Goal: Transaction & Acquisition: Download file/media

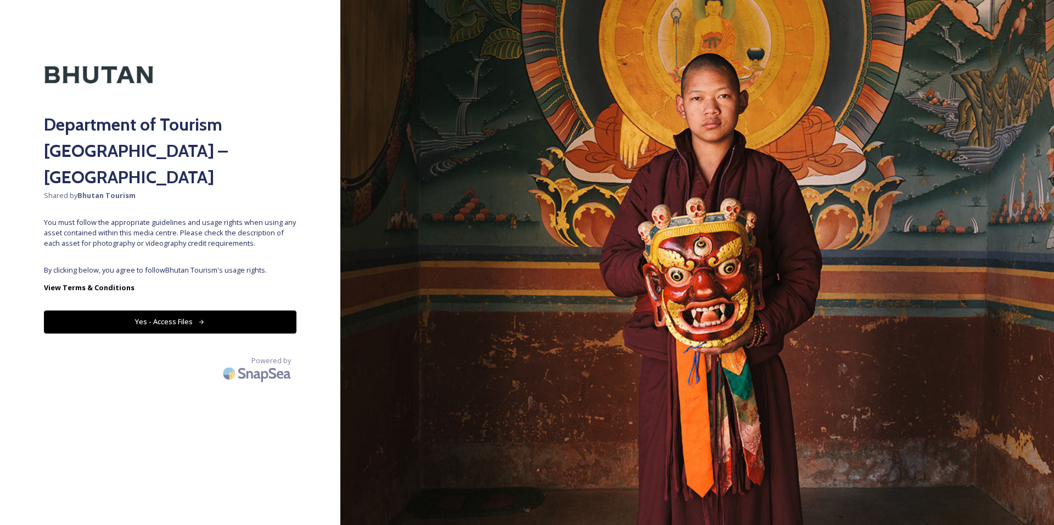
click at [231, 311] on button "Yes - Access Files" at bounding box center [170, 322] width 252 height 23
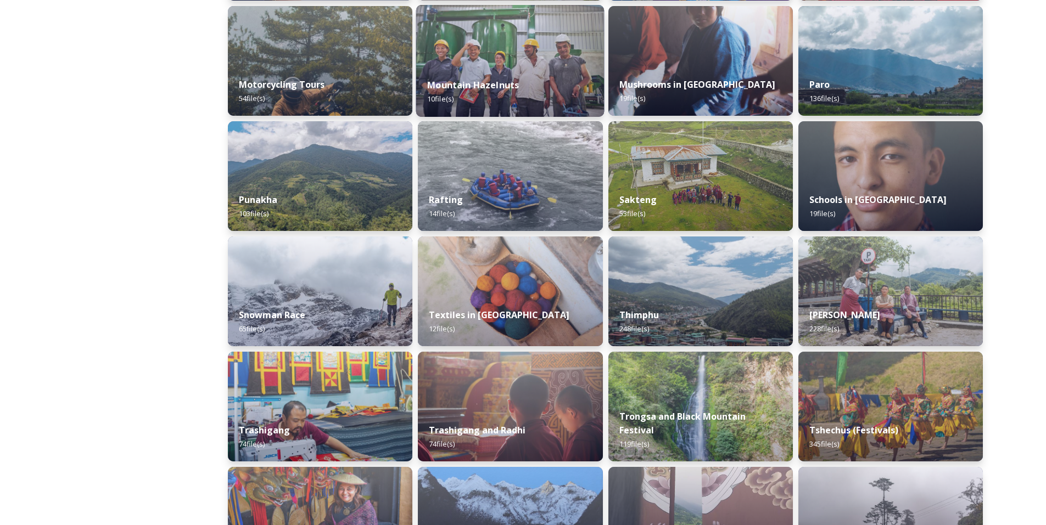
scroll to position [746, 0]
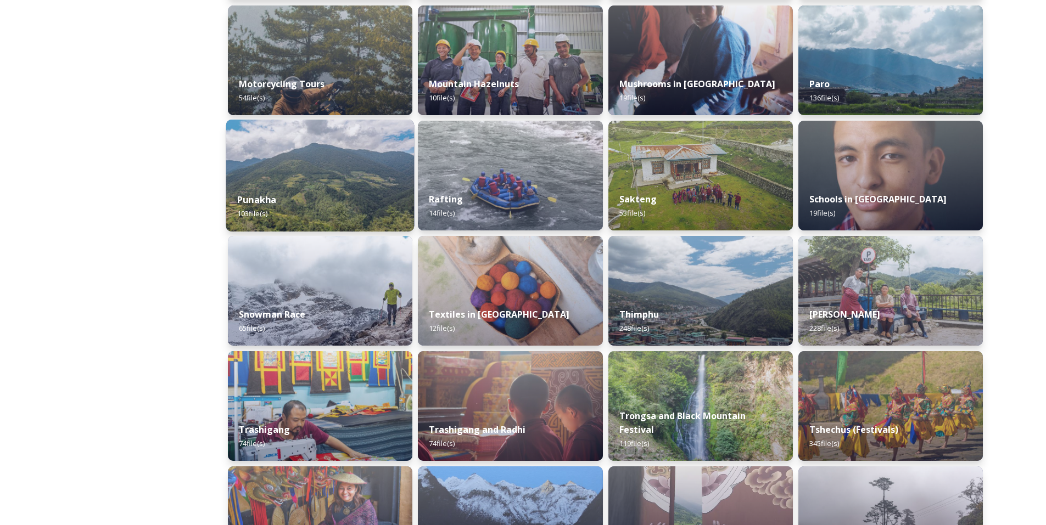
click at [371, 181] on img at bounding box center [320, 176] width 188 height 112
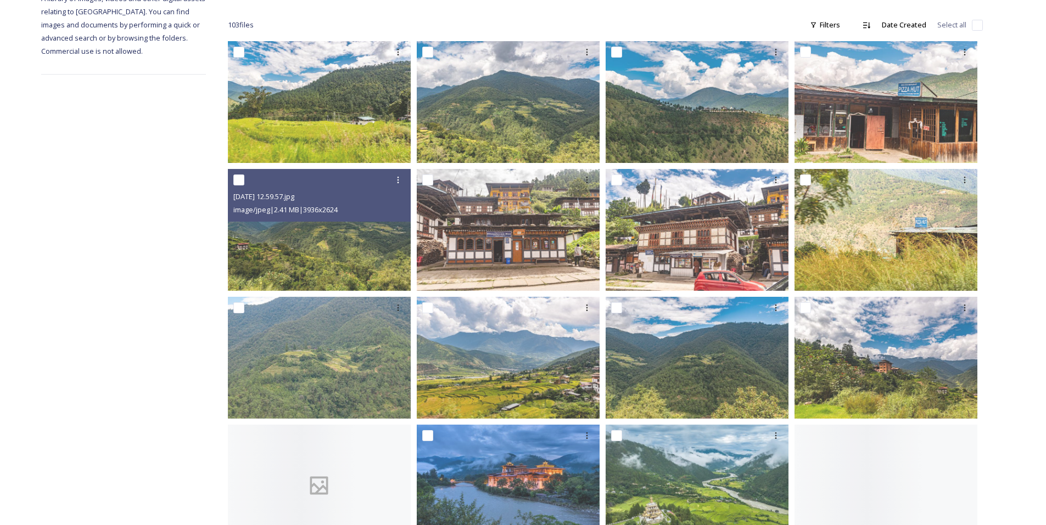
scroll to position [167, 0]
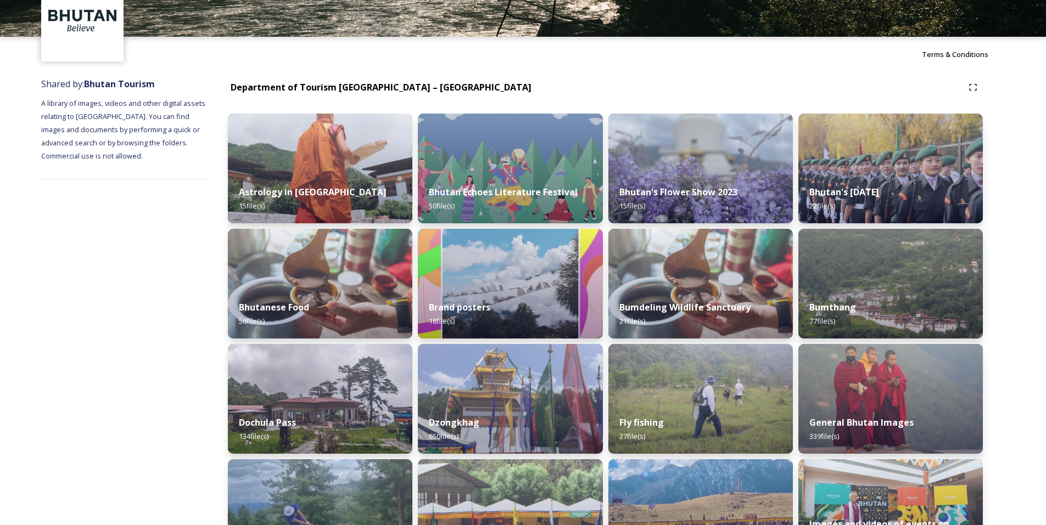
scroll to position [61, 0]
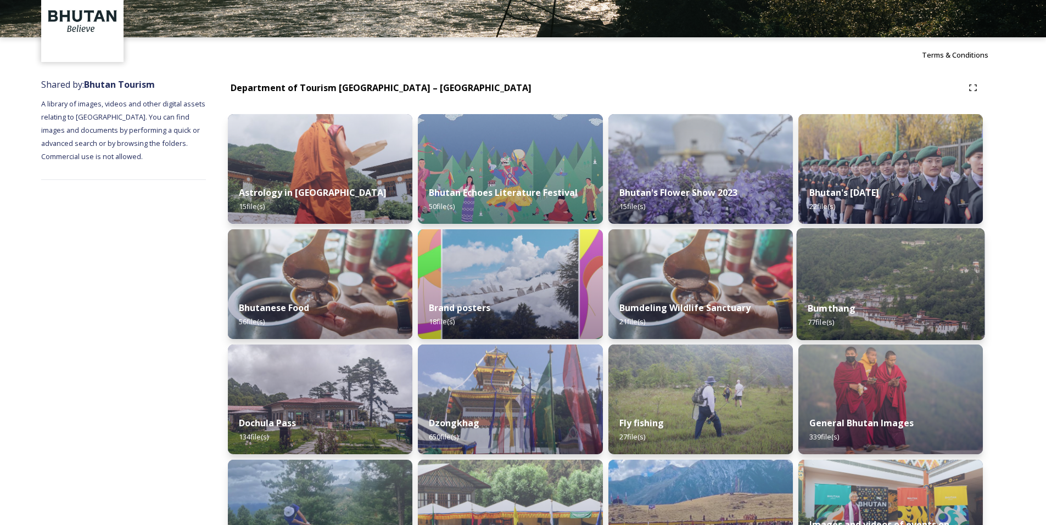
click at [867, 308] on div "Bumthang 77 file(s)" at bounding box center [890, 315] width 188 height 50
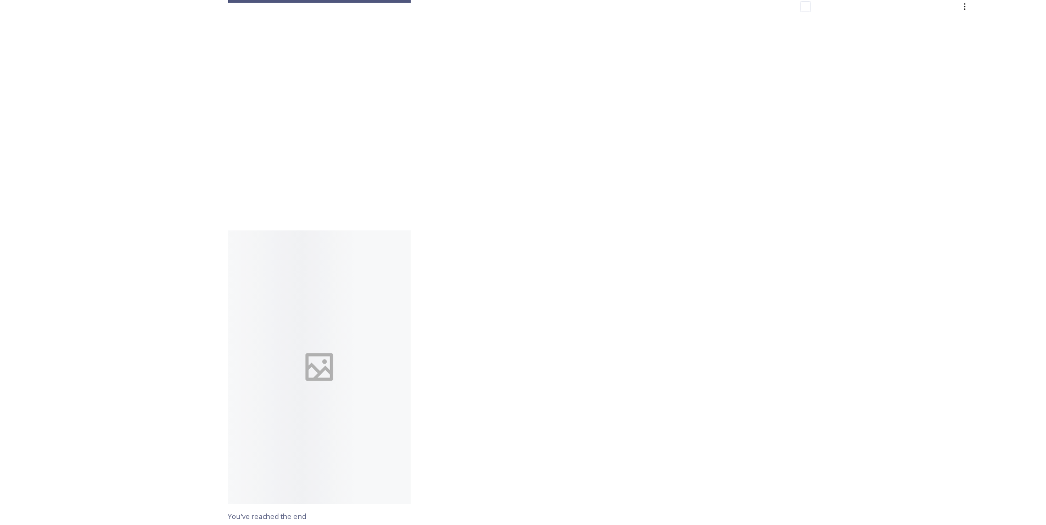
scroll to position [4192, 0]
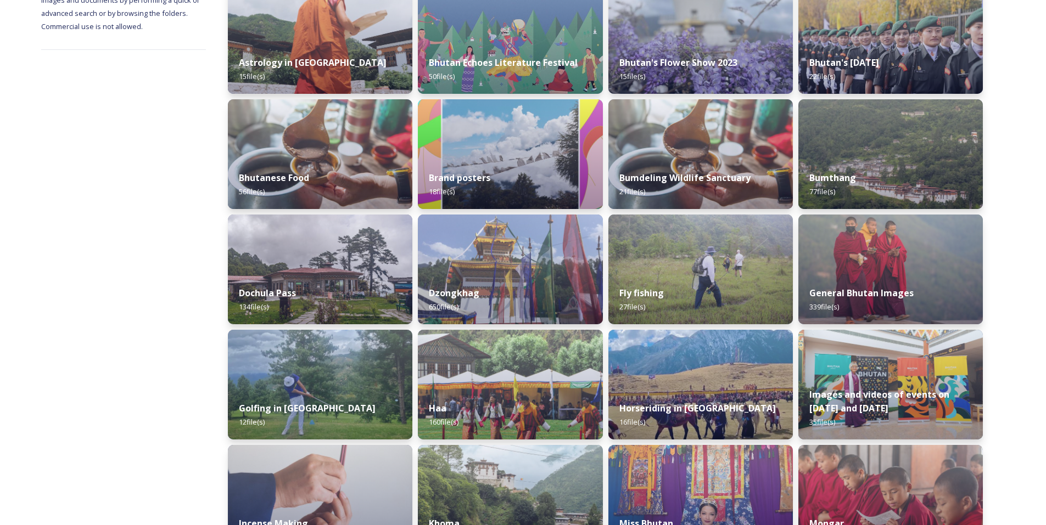
scroll to position [192, 0]
click at [520, 275] on img at bounding box center [510, 269] width 188 height 112
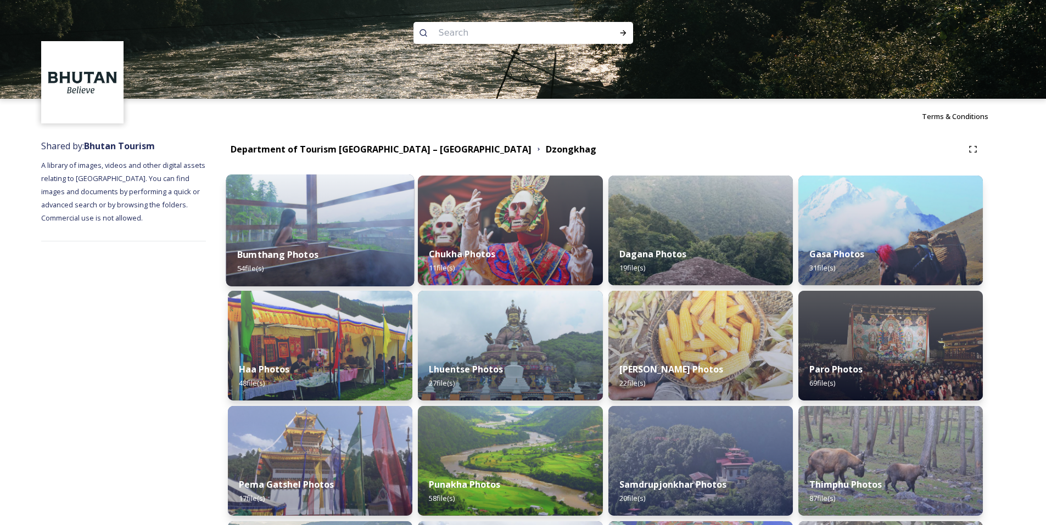
click at [329, 226] on img at bounding box center [320, 231] width 188 height 112
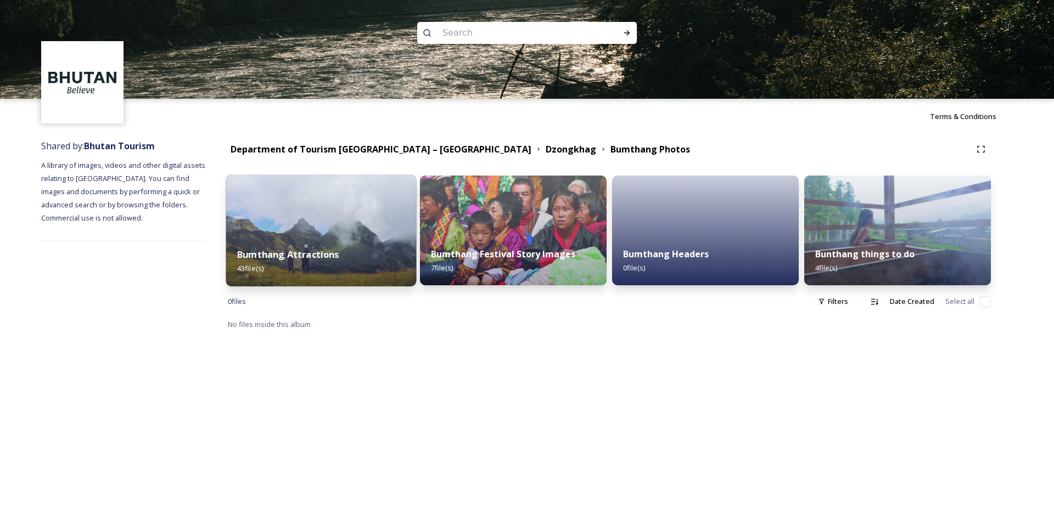
click at [345, 264] on div "Bumthang Attractions 43 file(s)" at bounding box center [321, 262] width 190 height 50
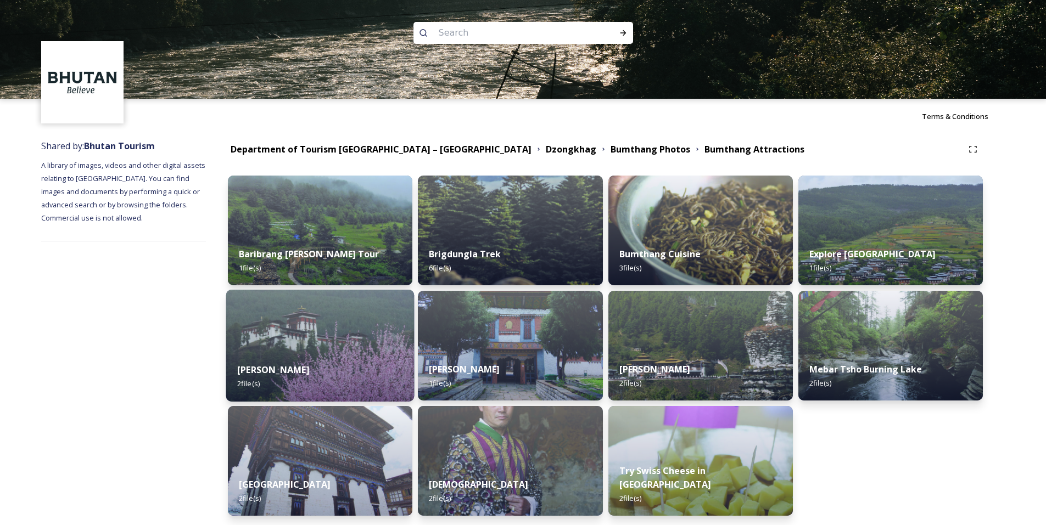
click at [303, 348] on img at bounding box center [320, 346] width 188 height 112
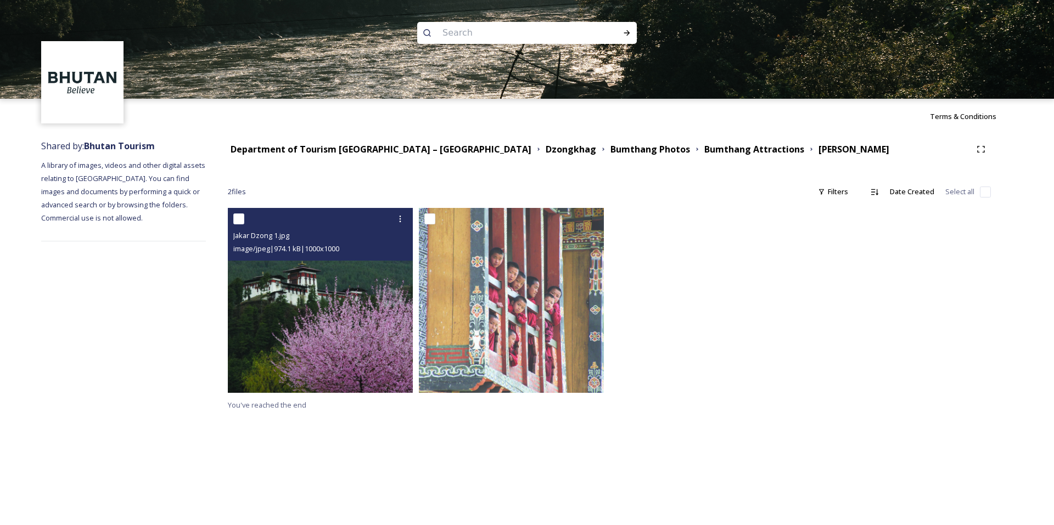
click at [350, 318] on img at bounding box center [320, 300] width 185 height 185
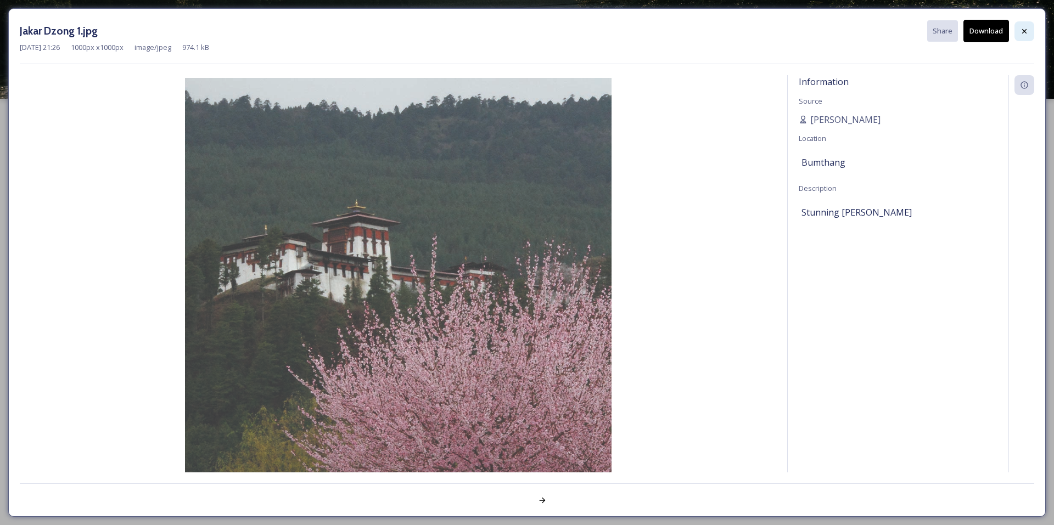
click at [1023, 36] on div at bounding box center [1024, 31] width 20 height 20
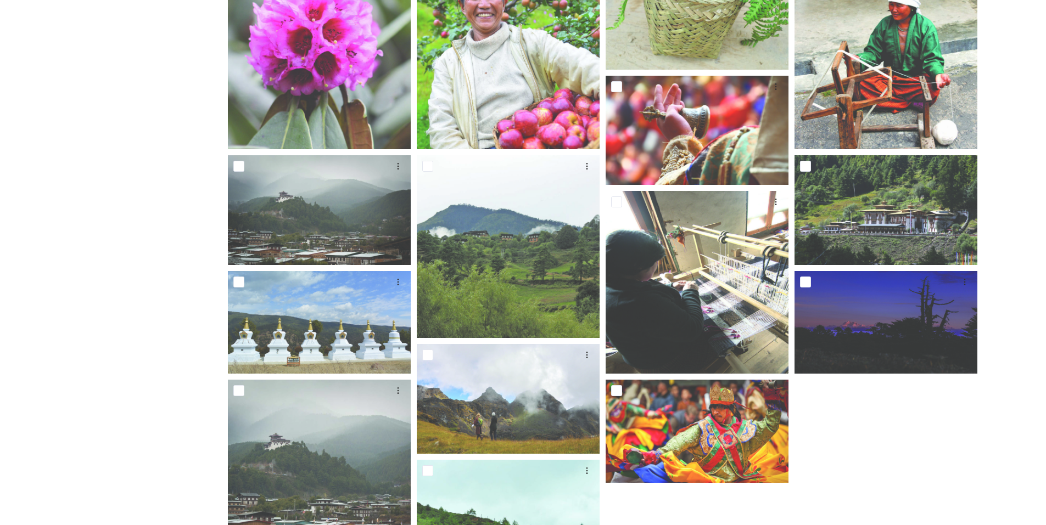
scroll to position [772, 0]
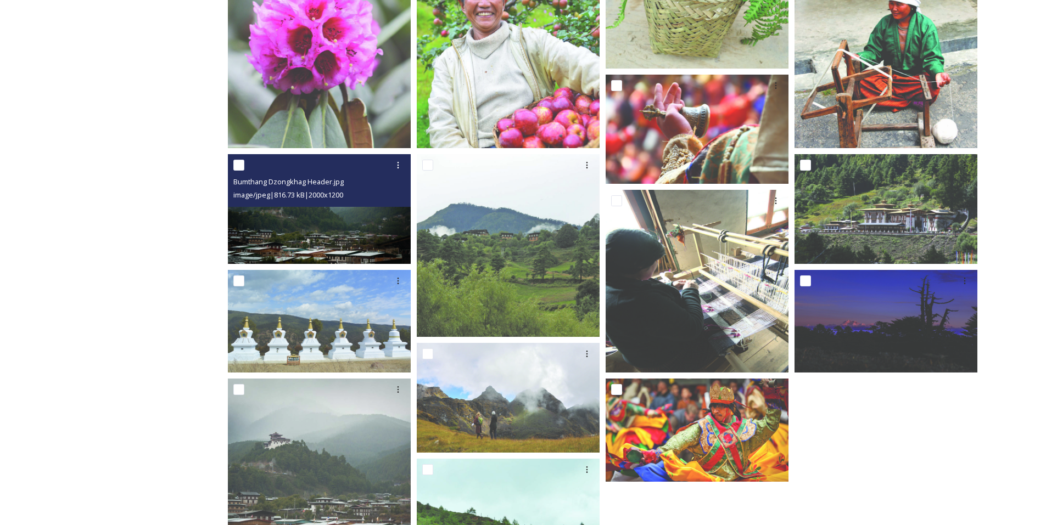
click at [332, 216] on img at bounding box center [319, 209] width 183 height 110
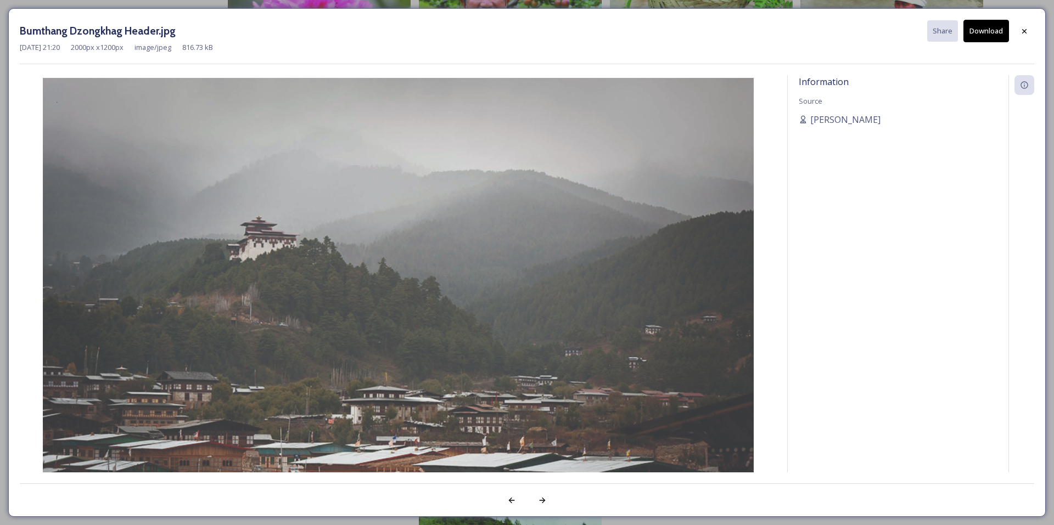
click at [979, 27] on button "Download" at bounding box center [986, 31] width 46 height 23
click at [1020, 29] on icon at bounding box center [1024, 30] width 9 height 9
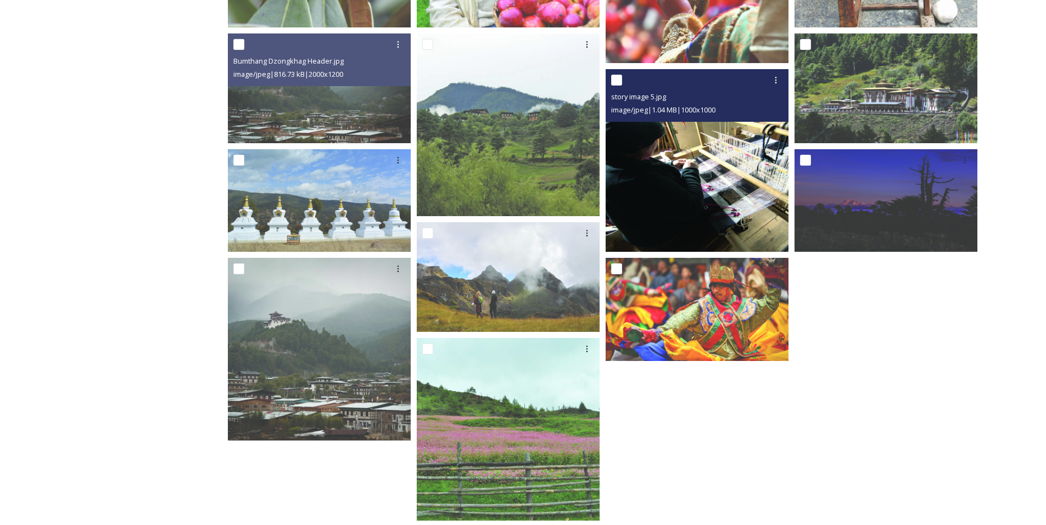
scroll to position [912, 0]
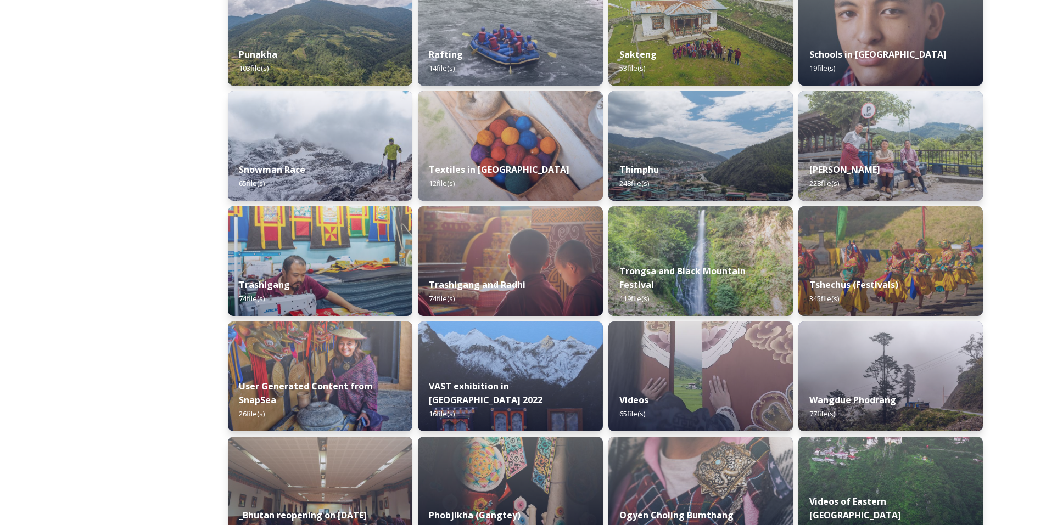
scroll to position [892, 0]
click at [330, 162] on div "Snowman Race 65 file(s)" at bounding box center [320, 176] width 188 height 50
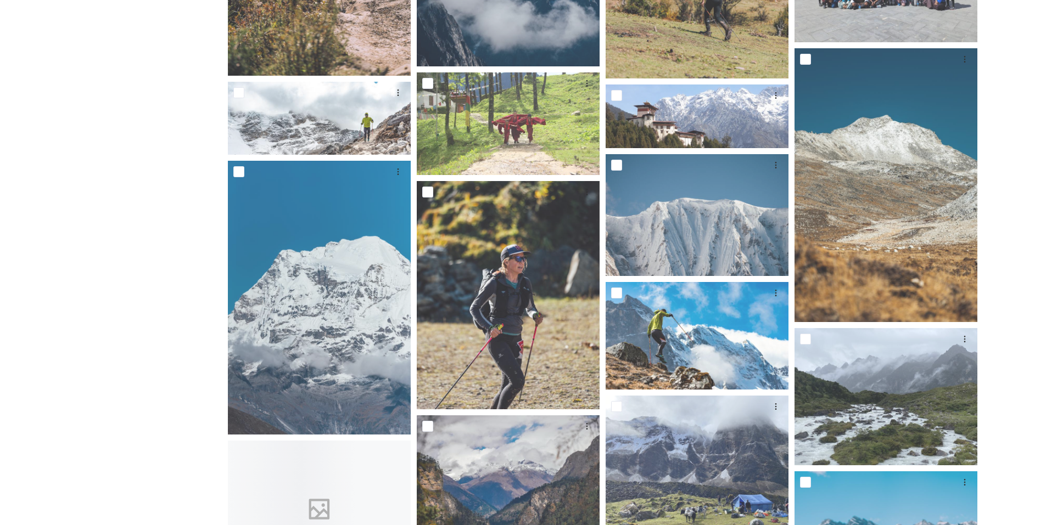
scroll to position [1519, 0]
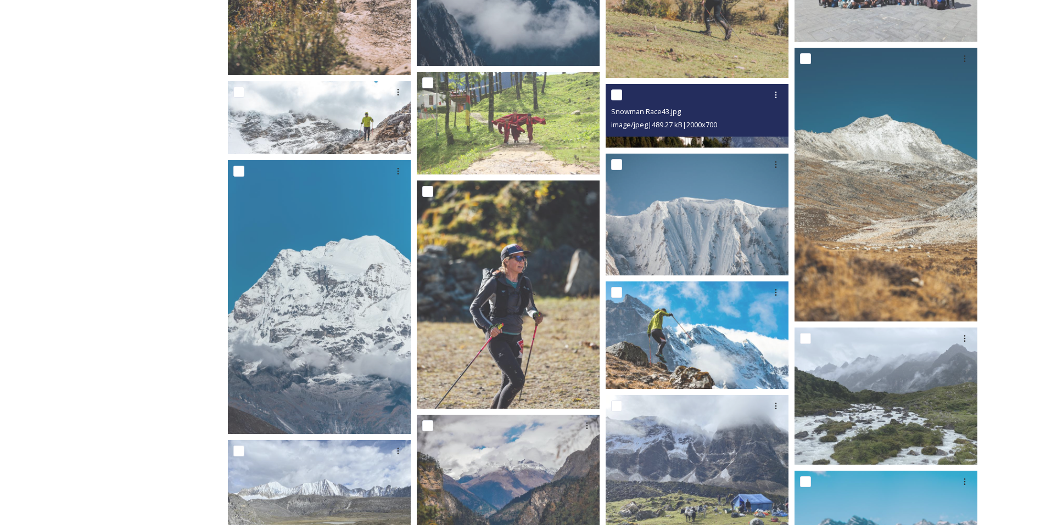
click at [689, 120] on span "image/jpeg | 489.27 kB | 2000 x 700" at bounding box center [664, 125] width 106 height 10
click at [700, 138] on img at bounding box center [696, 116] width 183 height 64
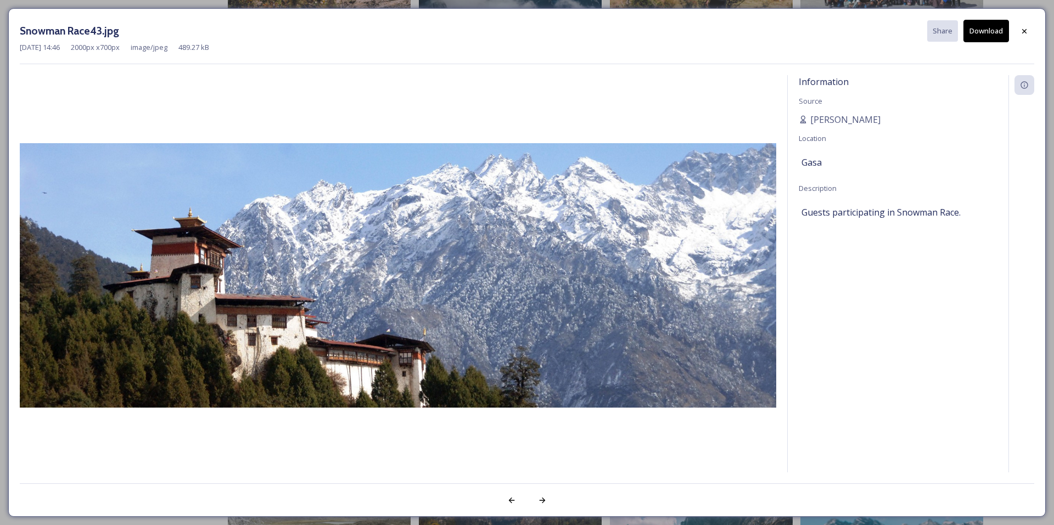
click at [986, 32] on button "Download" at bounding box center [986, 31] width 46 height 23
click at [1029, 31] on div at bounding box center [1024, 31] width 20 height 20
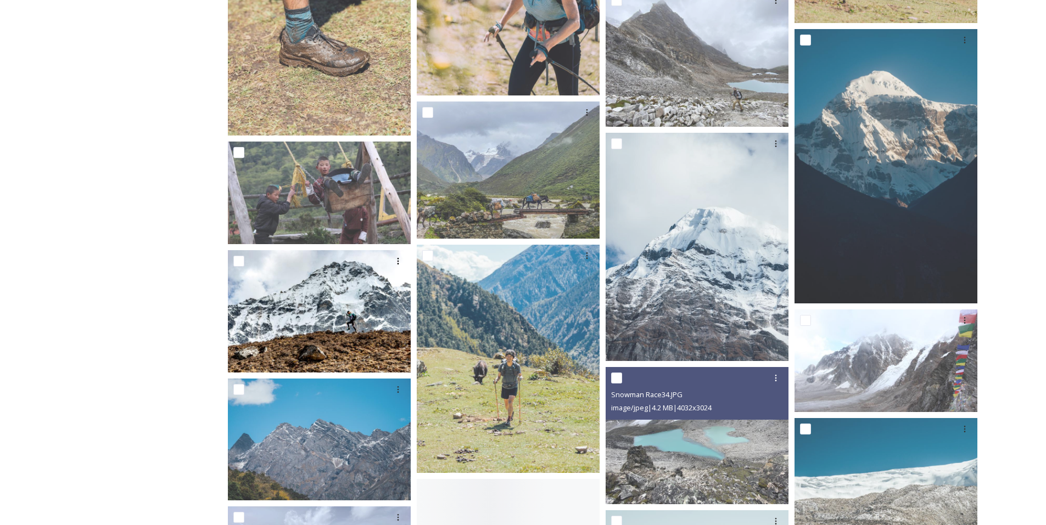
scroll to position [2196, 0]
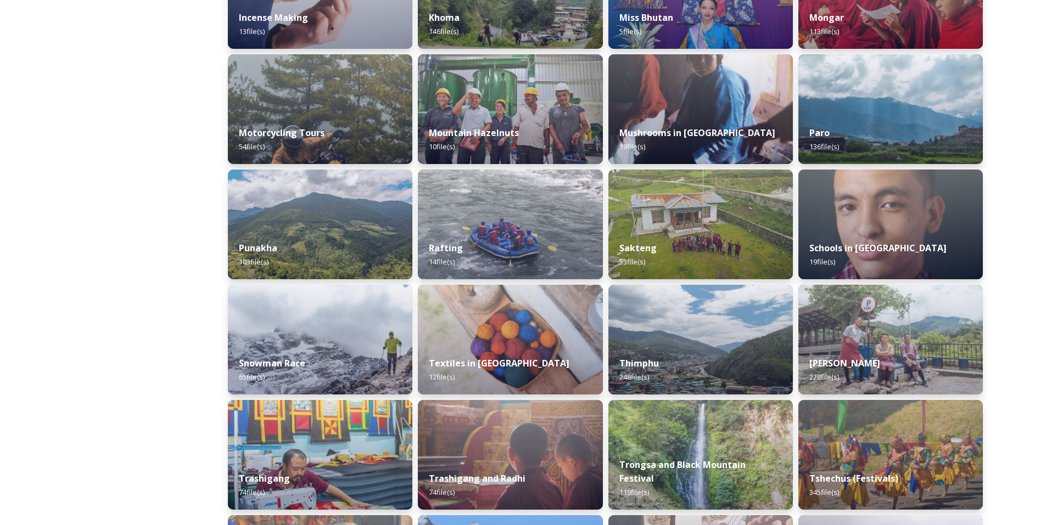
scroll to position [697, 0]
click at [921, 352] on div "[PERSON_NAME] 228 file(s)" at bounding box center [890, 371] width 188 height 50
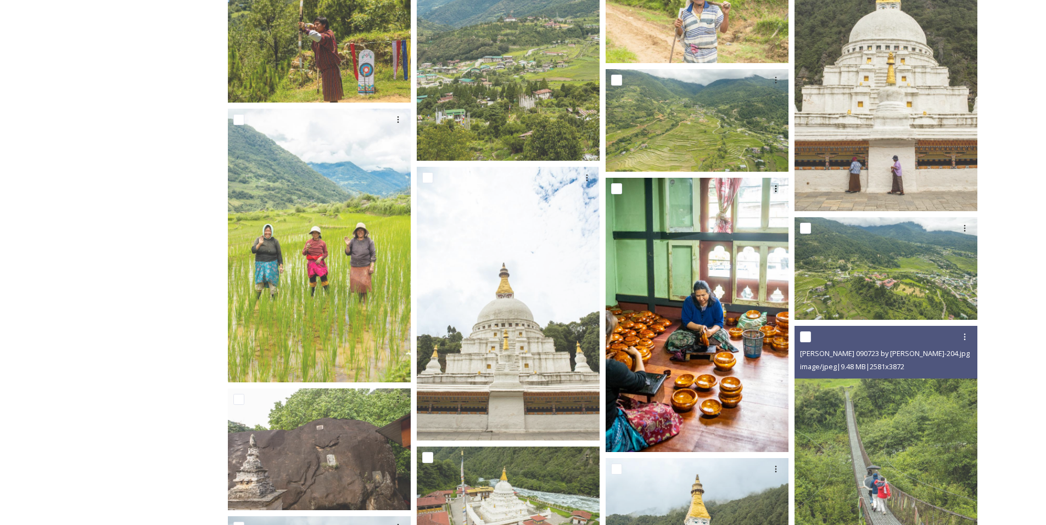
scroll to position [1817, 0]
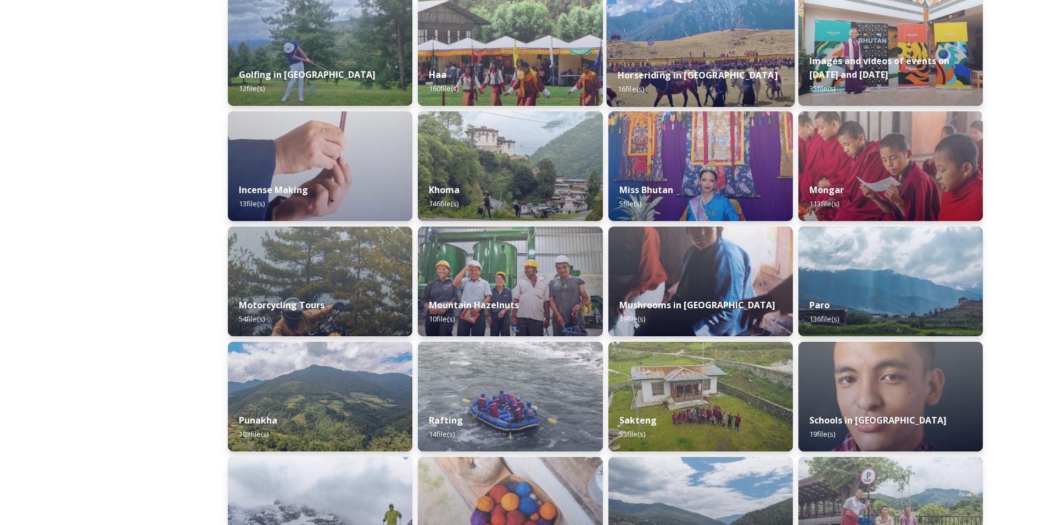
scroll to position [526, 0]
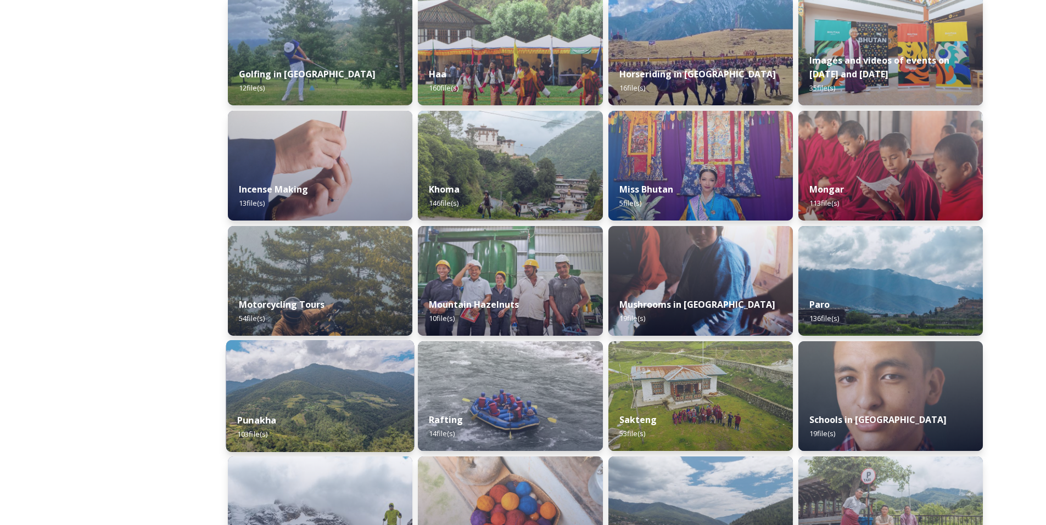
click at [351, 352] on img at bounding box center [320, 396] width 188 height 112
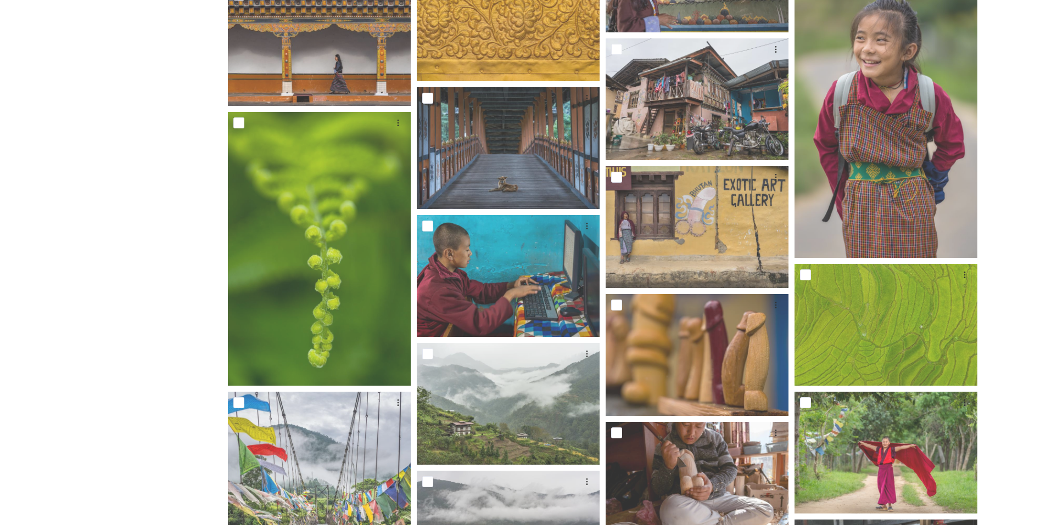
scroll to position [1704, 0]
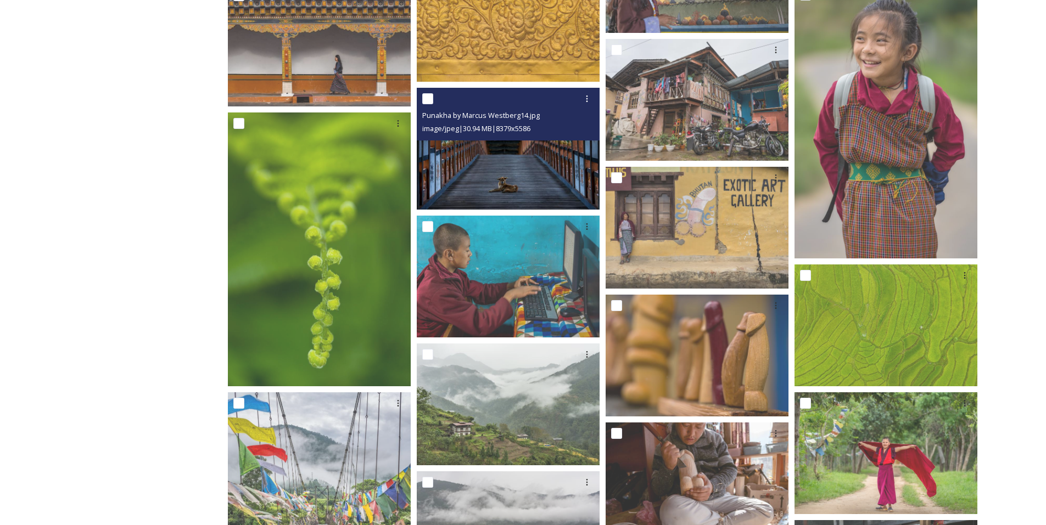
click at [512, 164] on img at bounding box center [508, 149] width 183 height 122
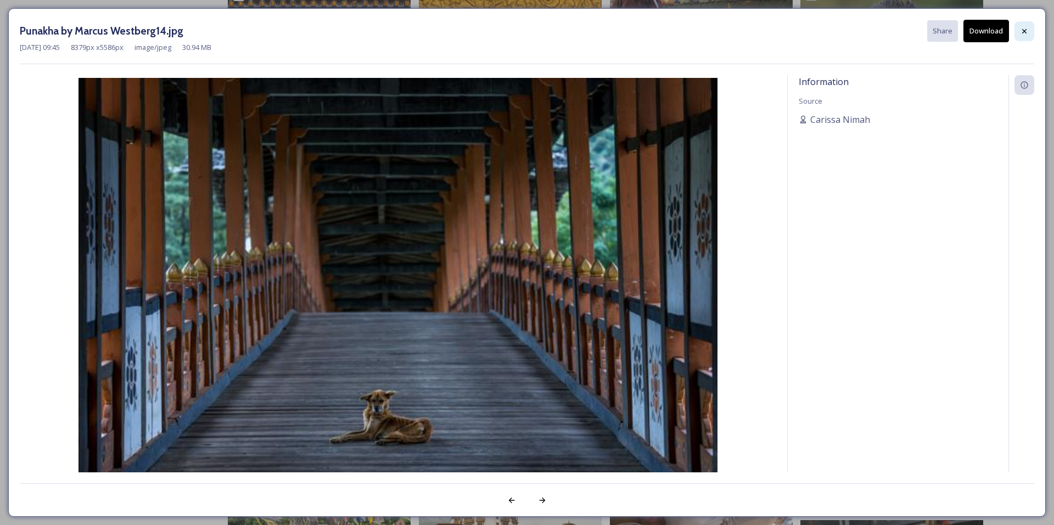
click at [1029, 32] on div at bounding box center [1024, 31] width 20 height 20
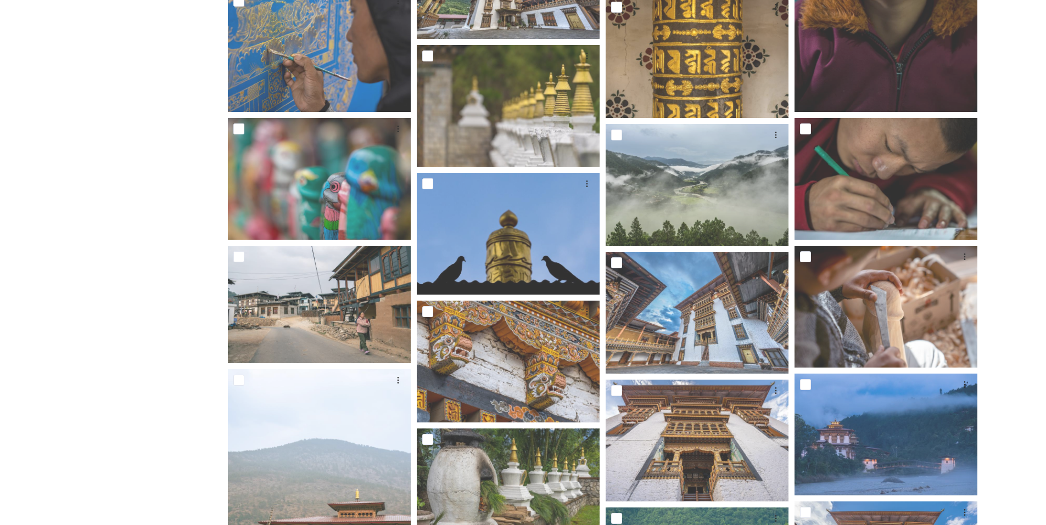
scroll to position [2642, 0]
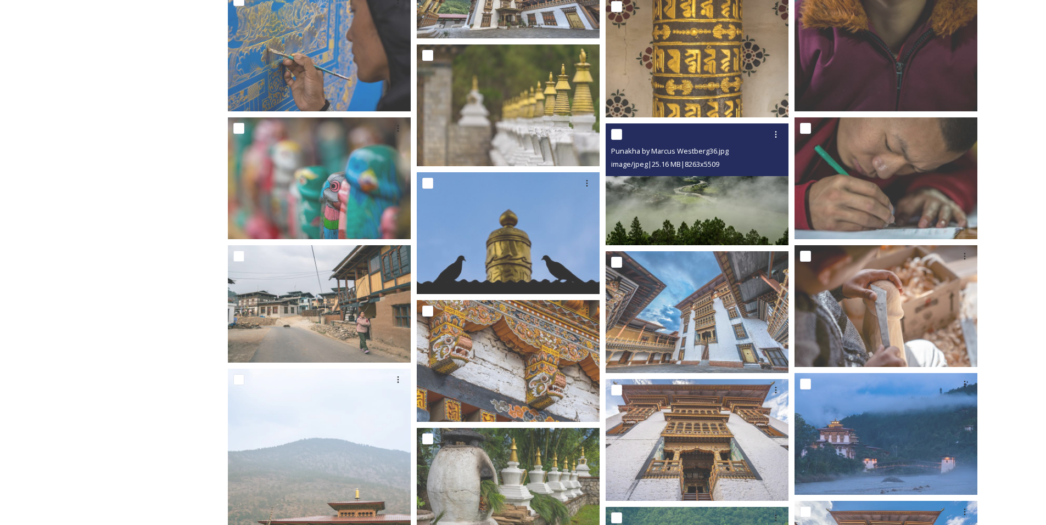
click at [709, 221] on img at bounding box center [696, 184] width 183 height 122
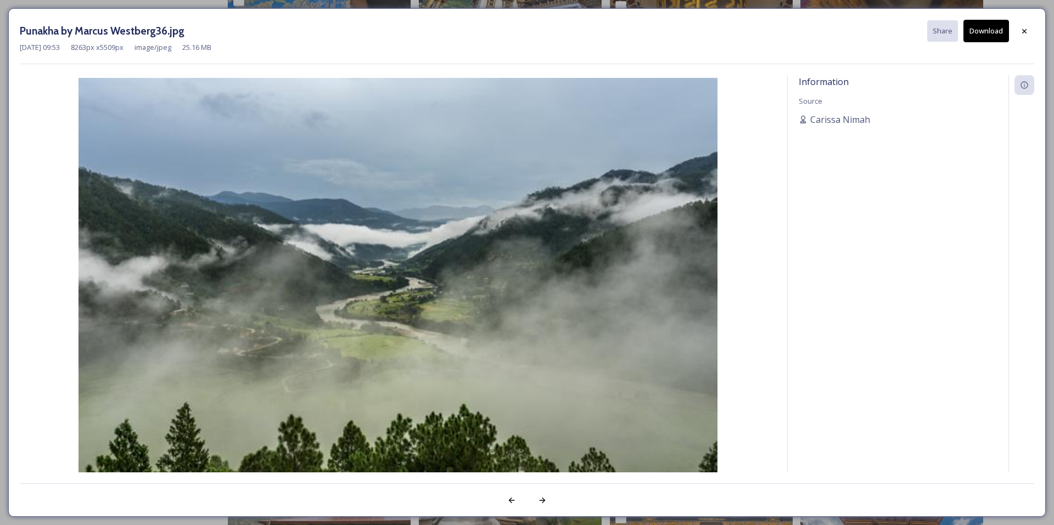
click at [989, 33] on button "Download" at bounding box center [986, 31] width 46 height 23
click at [1027, 35] on icon at bounding box center [1024, 30] width 9 height 9
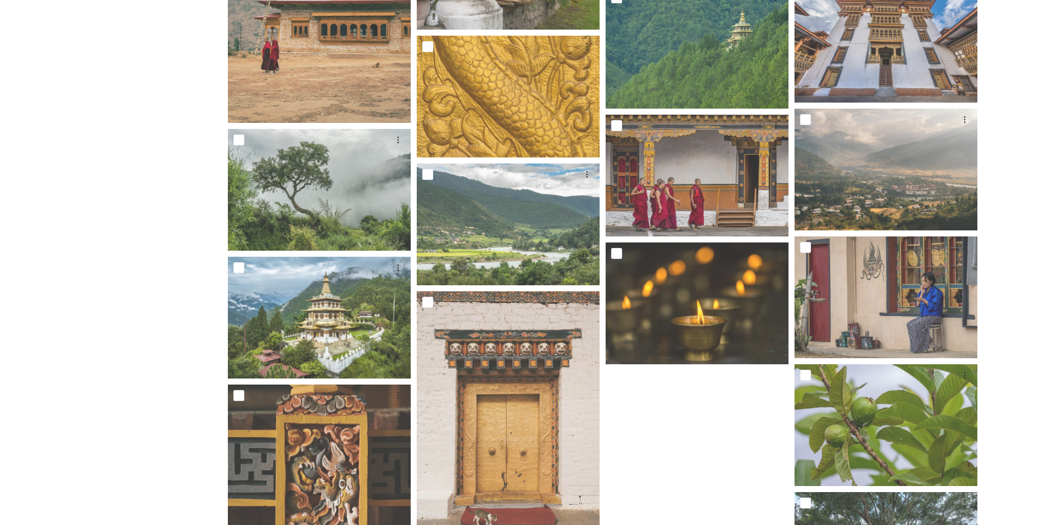
scroll to position [3163, 0]
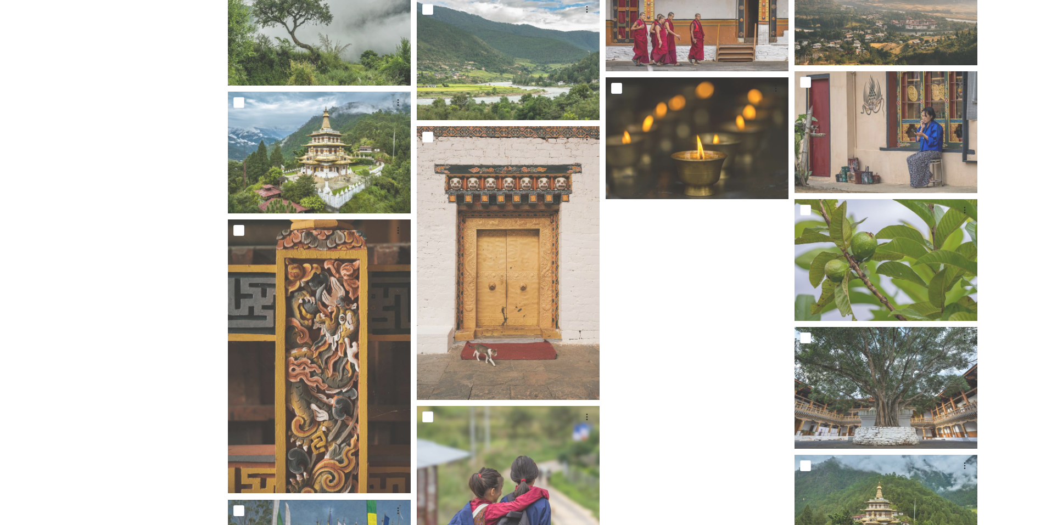
scroll to position [3327, 0]
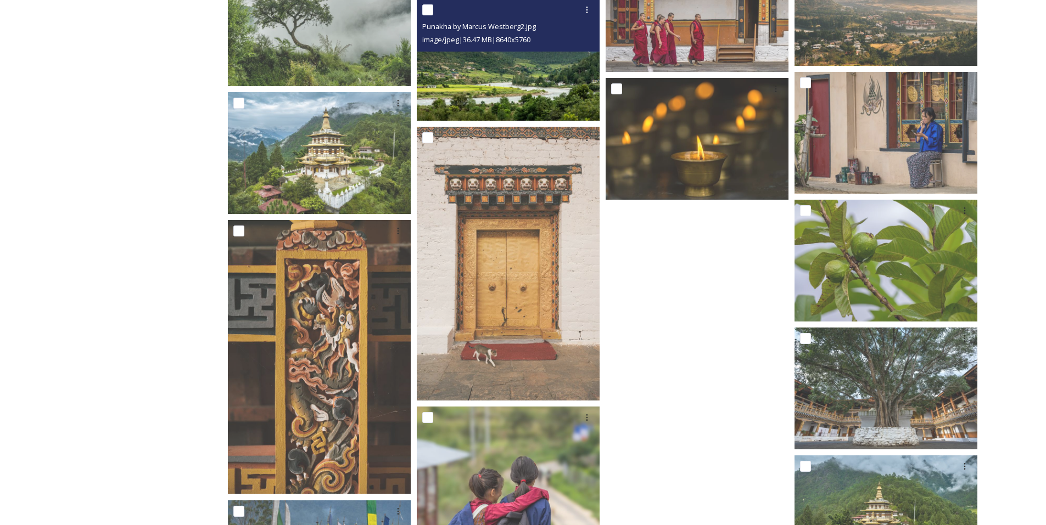
click at [489, 100] on img at bounding box center [508, 60] width 183 height 122
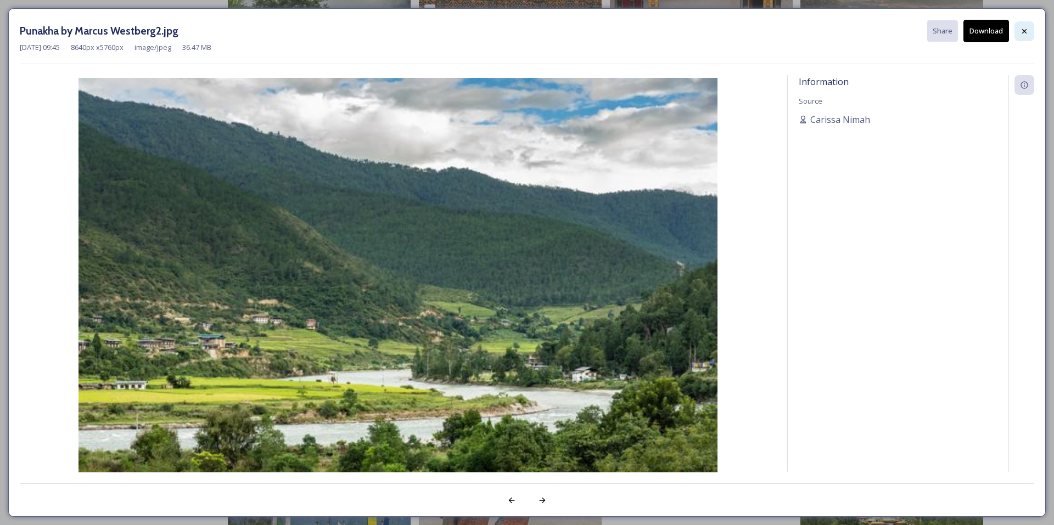
click at [1031, 36] on div at bounding box center [1024, 31] width 20 height 20
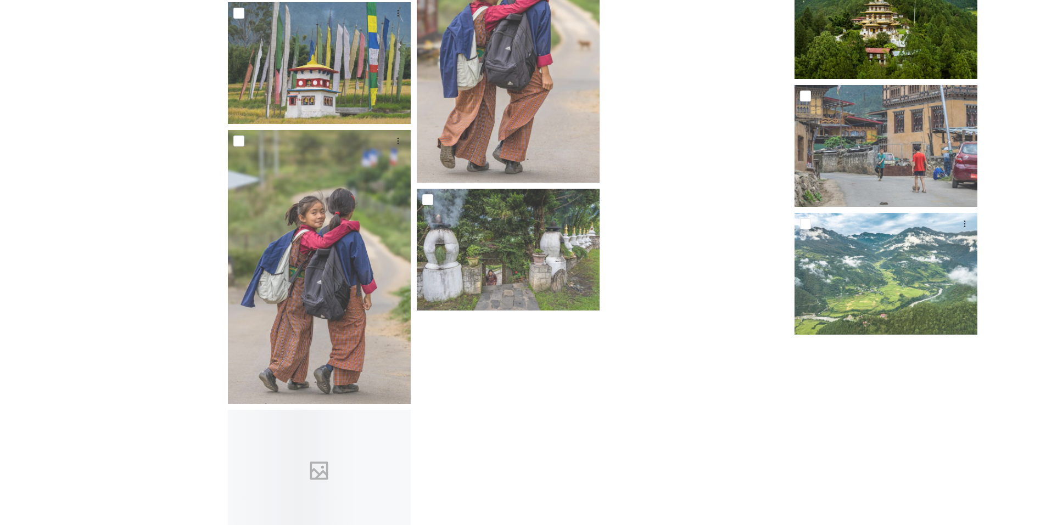
scroll to position [3828, 0]
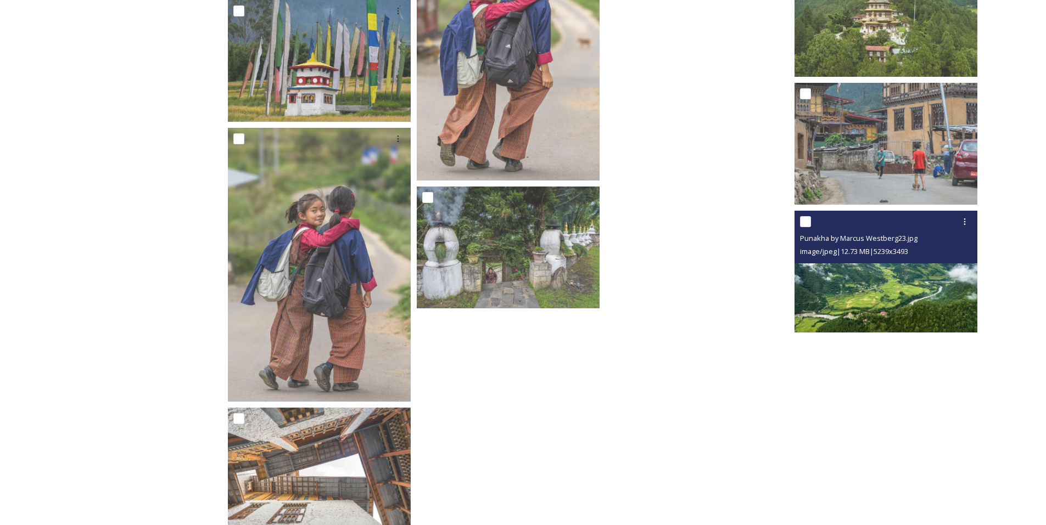
click at [881, 281] on img at bounding box center [885, 272] width 183 height 122
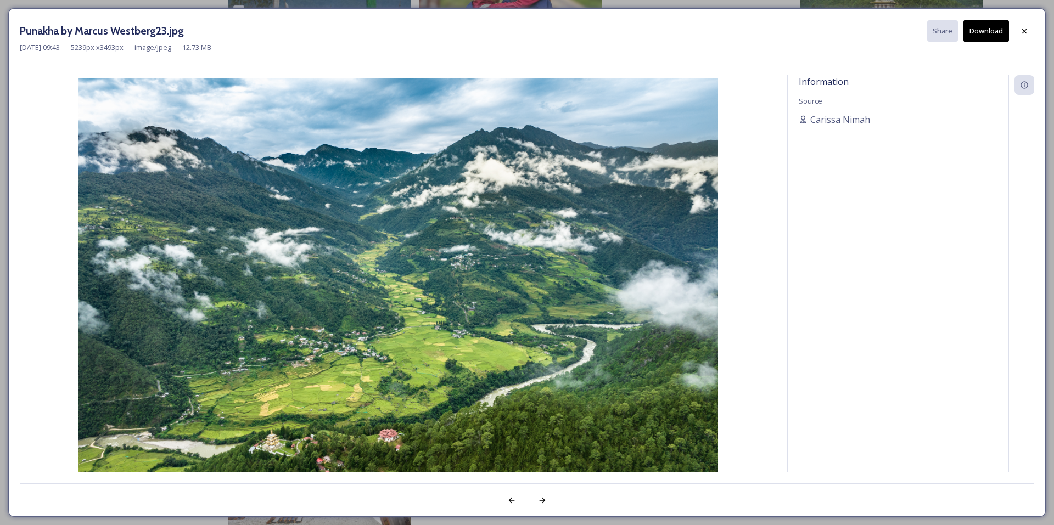
click at [993, 29] on button "Download" at bounding box center [986, 31] width 46 height 23
click at [1024, 34] on icon at bounding box center [1024, 31] width 9 height 9
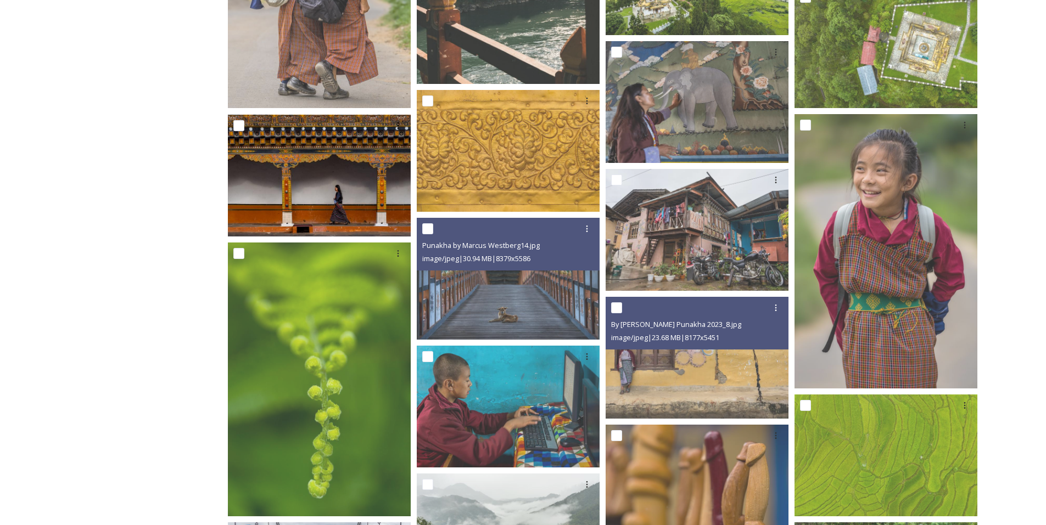
scroll to position [1560, 0]
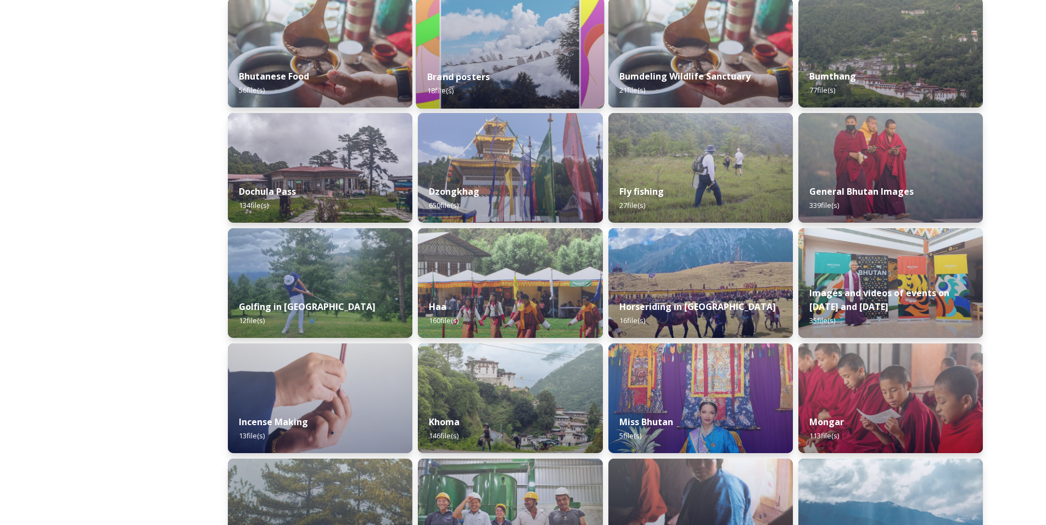
scroll to position [292, 0]
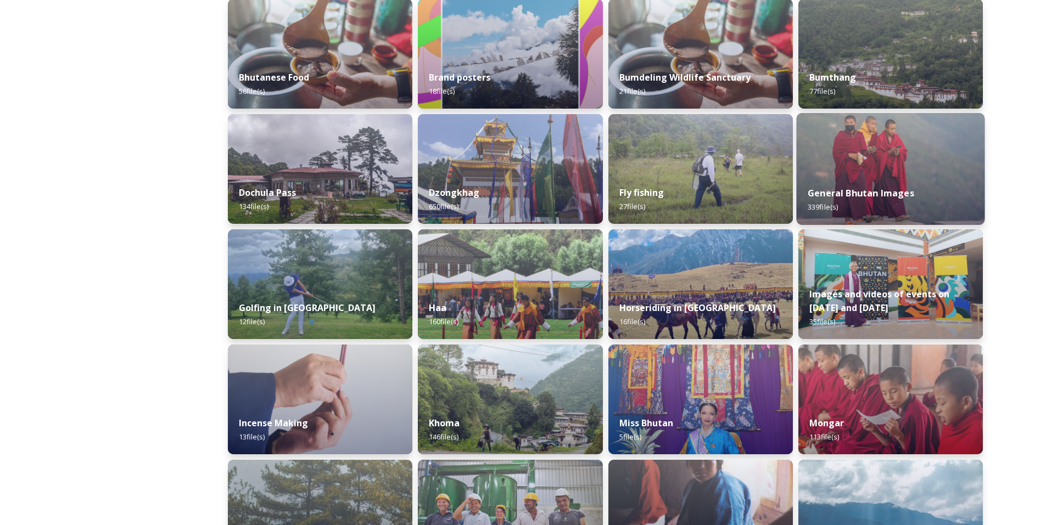
click at [899, 172] on img at bounding box center [890, 169] width 188 height 112
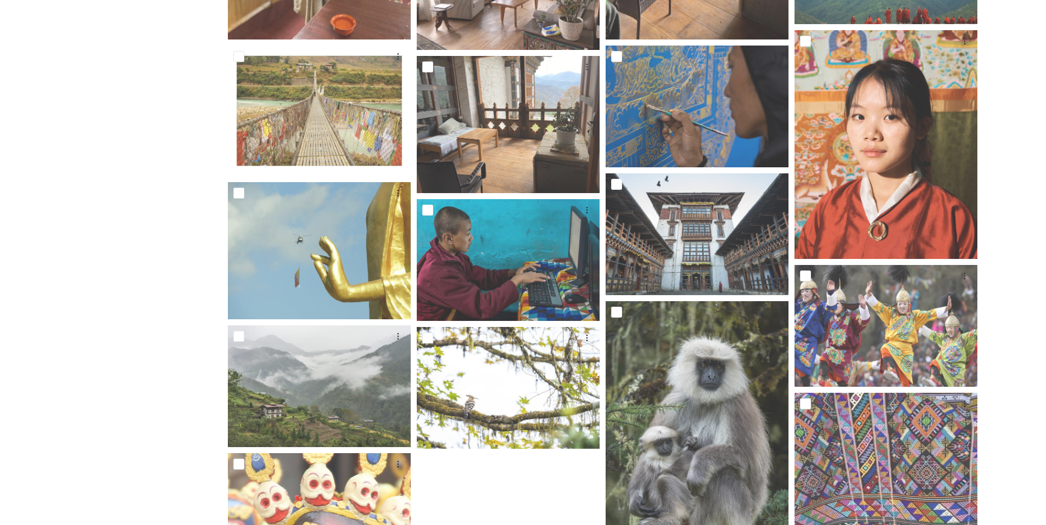
scroll to position [413, 0]
